Goal: Navigation & Orientation: Find specific page/section

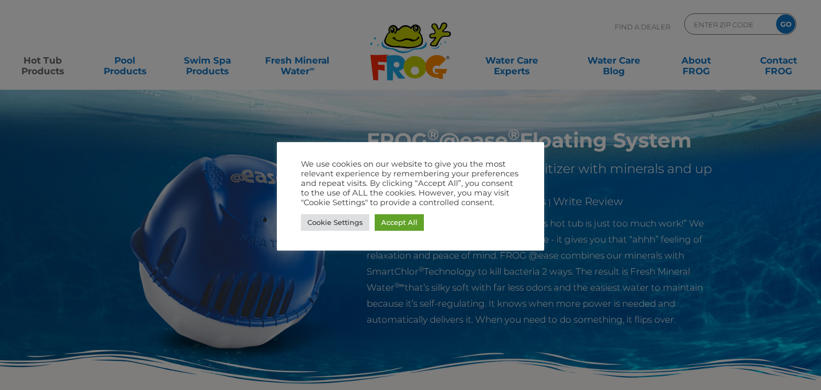
click at [204, 97] on div at bounding box center [410, 195] width 821 height 390
click at [394, 225] on link "Accept All" at bounding box center [399, 222] width 49 height 17
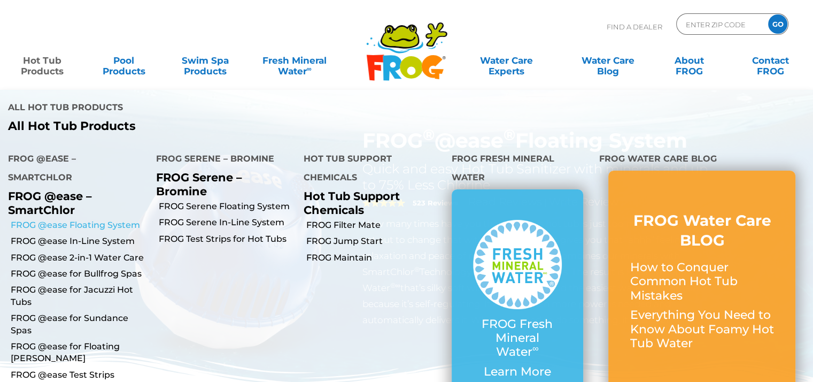
click at [55, 219] on link "FROG @ease Floating System" at bounding box center [79, 225] width 137 height 12
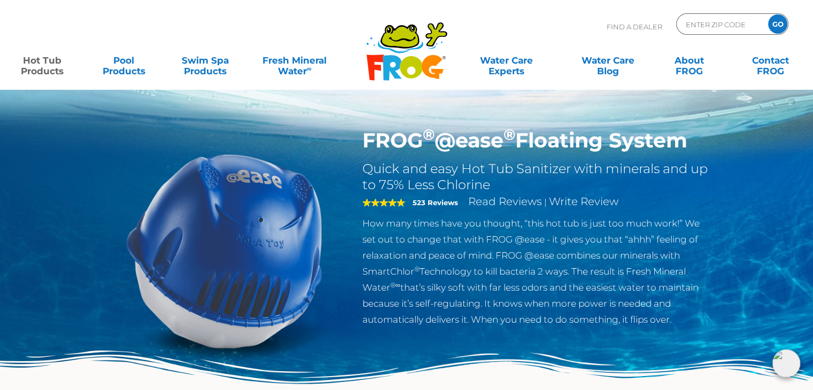
click at [414, 59] on icon at bounding box center [411, 67] width 22 height 22
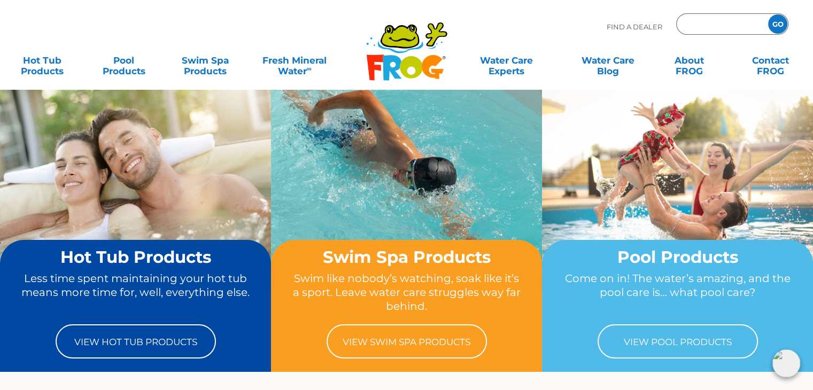
click at [694, 22] on input "Zip Code Form" at bounding box center [721, 25] width 72 height 16
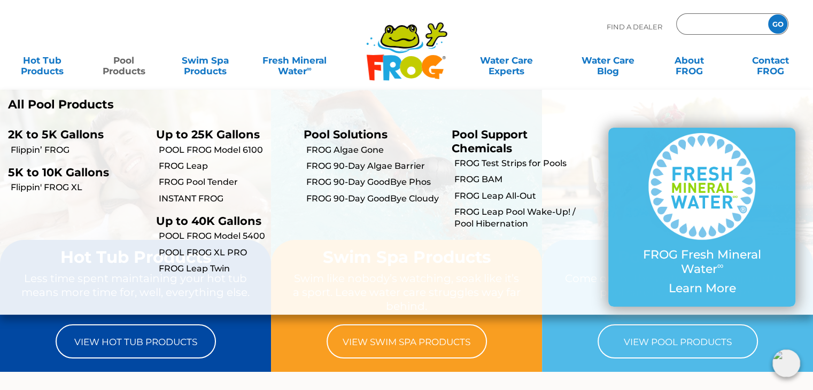
type input "ENTER ZIP CODE"
click at [130, 71] on link "Pool Products" at bounding box center [123, 60] width 63 height 21
